Goal: Check status

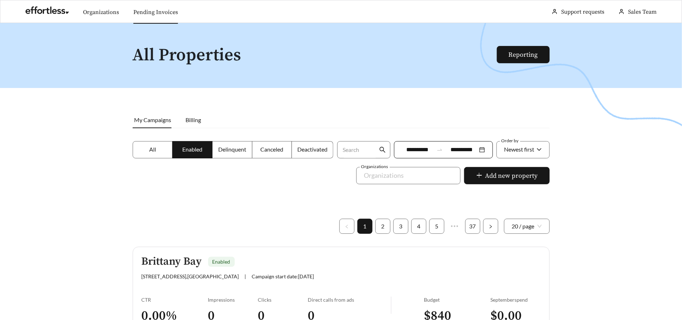
click at [149, 16] on link "Pending Invoices" at bounding box center [155, 12] width 45 height 7
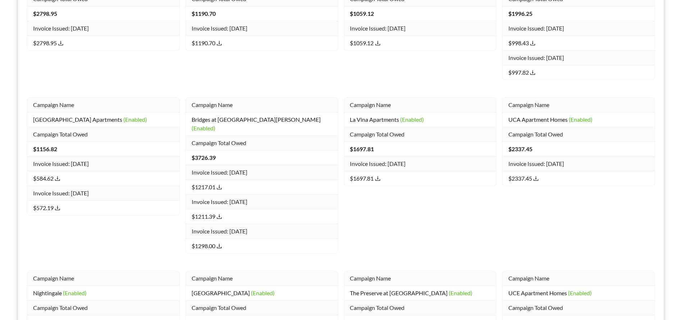
scroll to position [5290, 0]
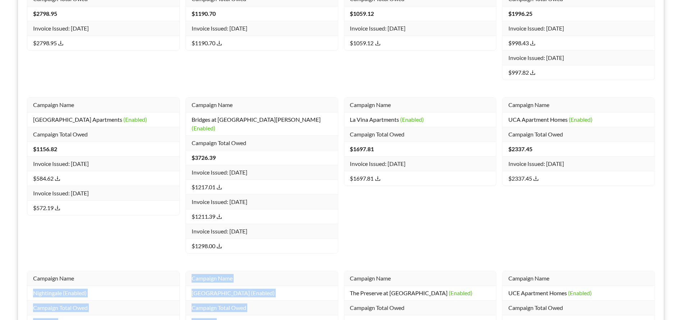
drag, startPoint x: 179, startPoint y: 149, endPoint x: 258, endPoint y: 249, distance: 127.1
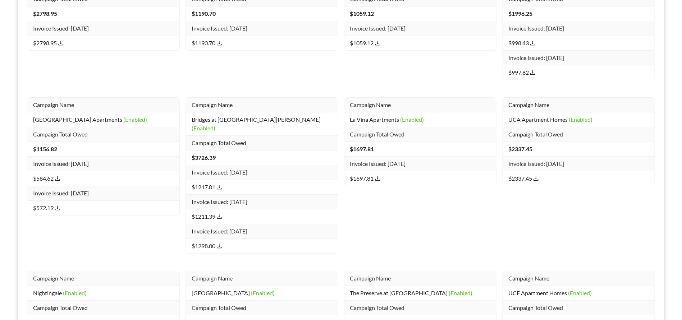
drag, startPoint x: 190, startPoint y: 150, endPoint x: 240, endPoint y: 257, distance: 117.8
copy tbody "Campaign Name [GEOGRAPHIC_DATA] (Enabled) Campaign Total Owed $ 1993.24 Invoice…"
